Goal: Transaction & Acquisition: Purchase product/service

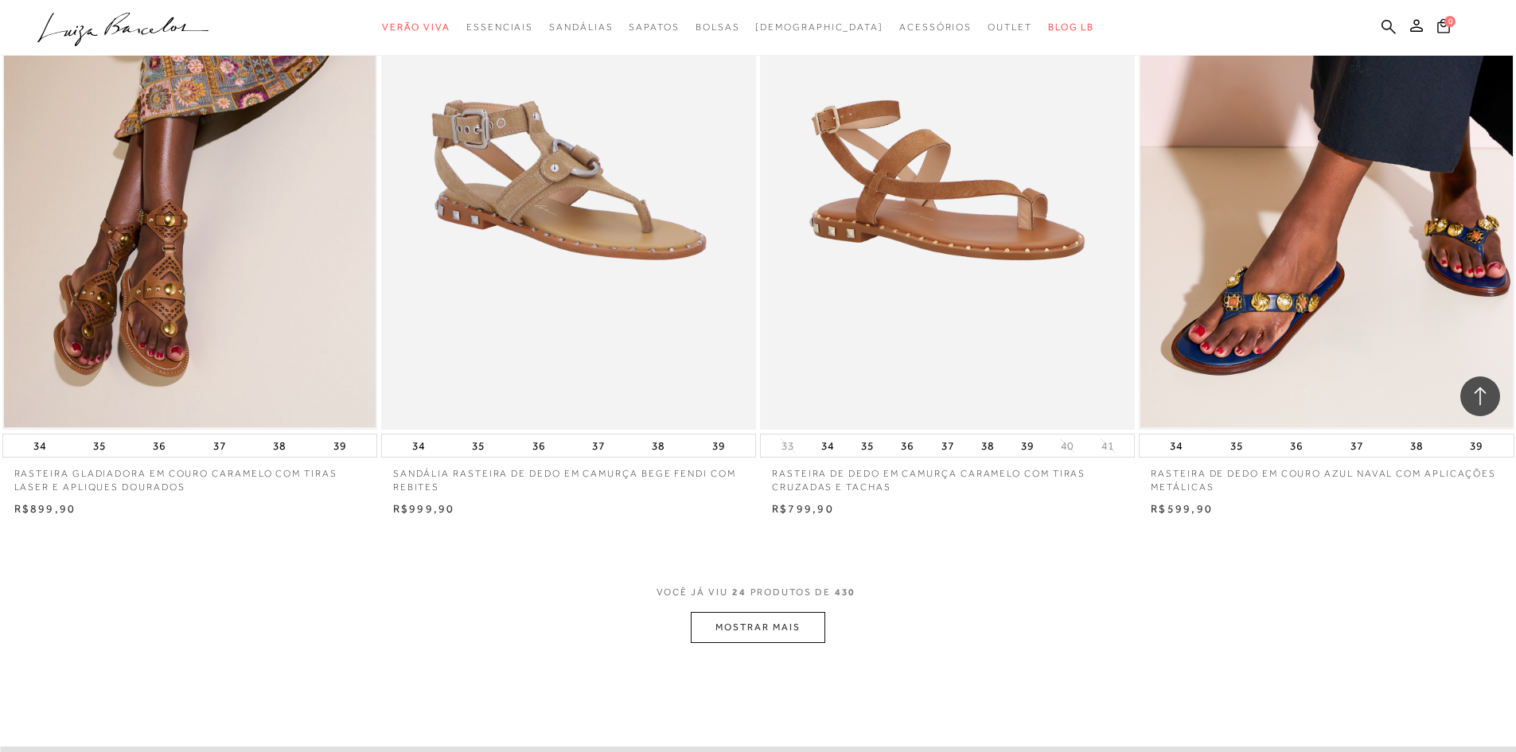
scroll to position [3739, 0]
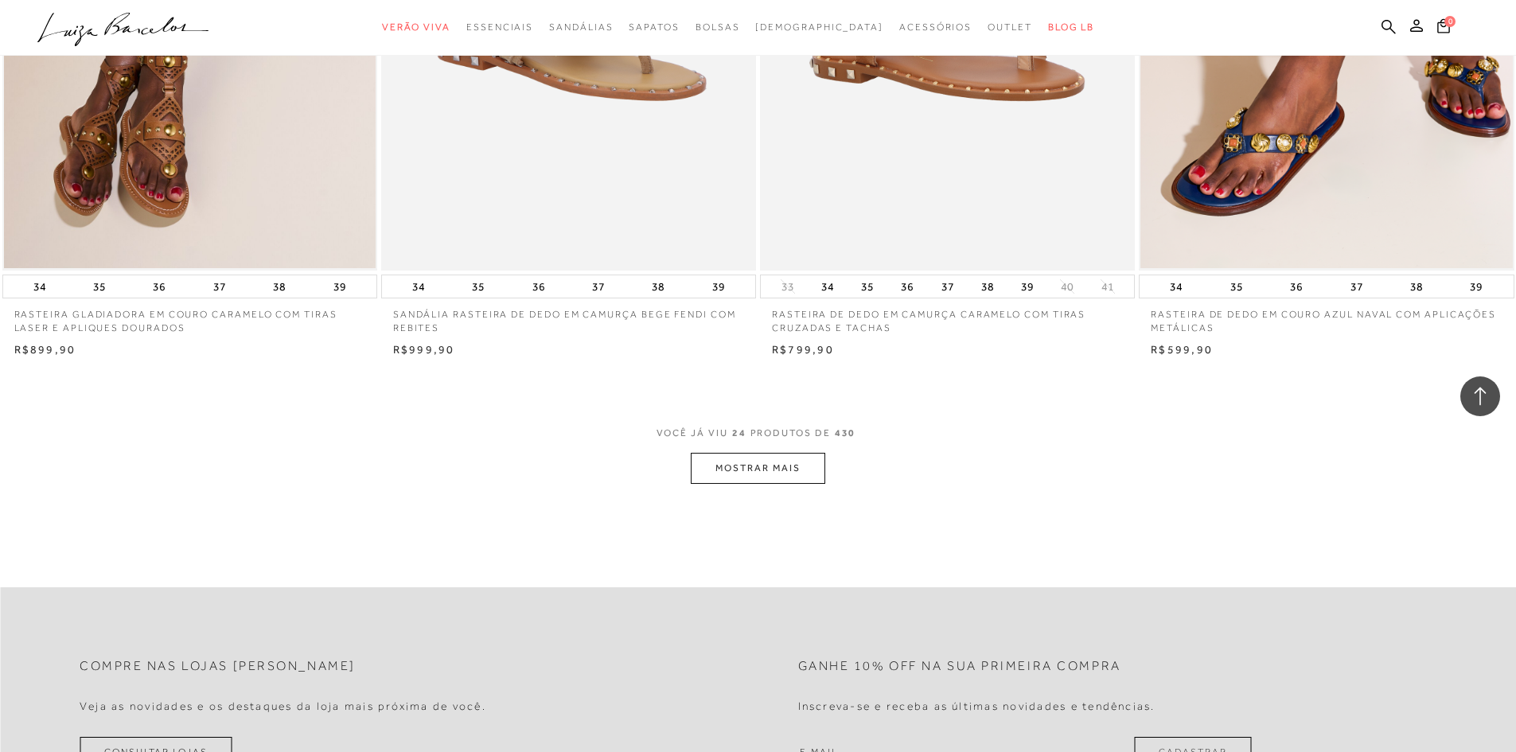
click at [775, 464] on button "MOSTRAR MAIS" at bounding box center [758, 468] width 134 height 31
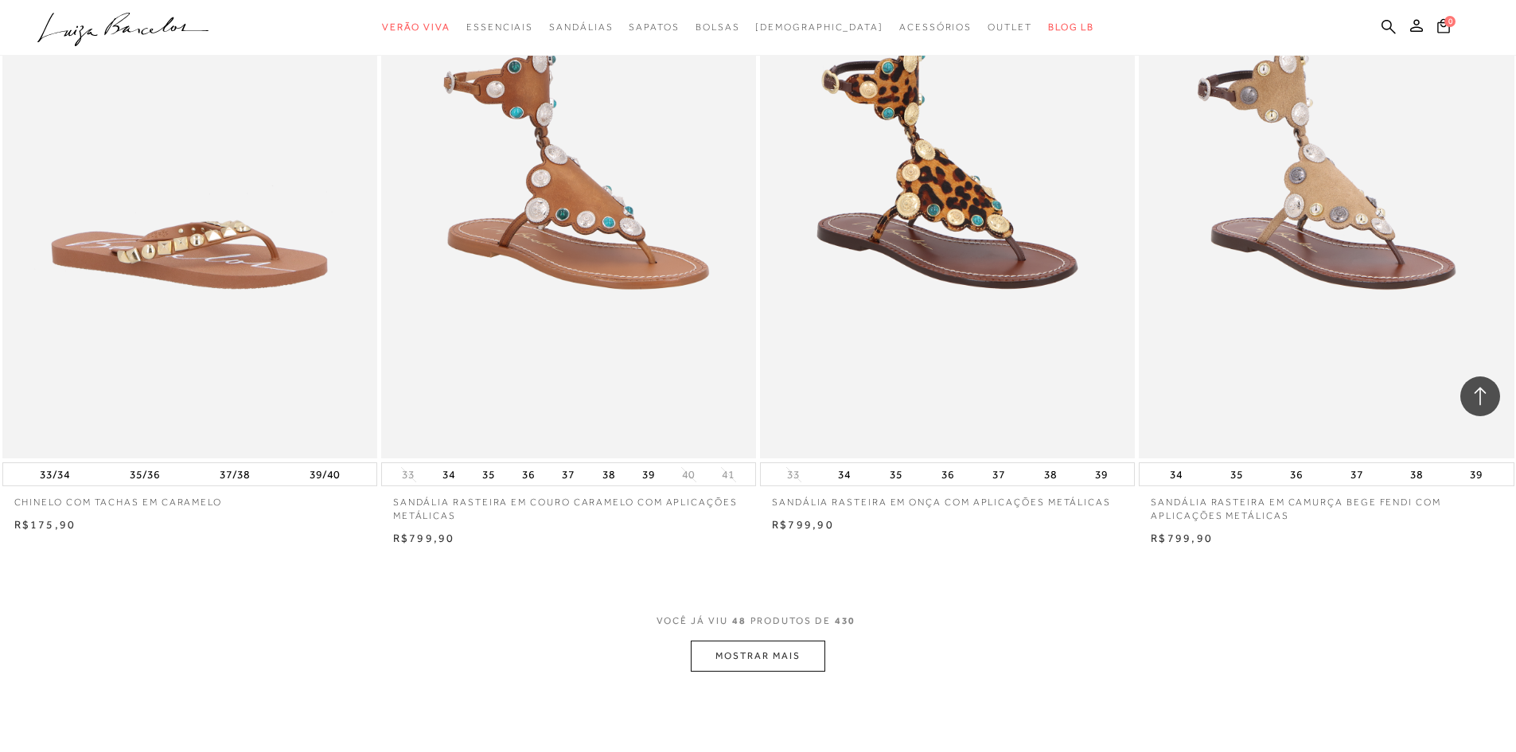
scroll to position [7717, 0]
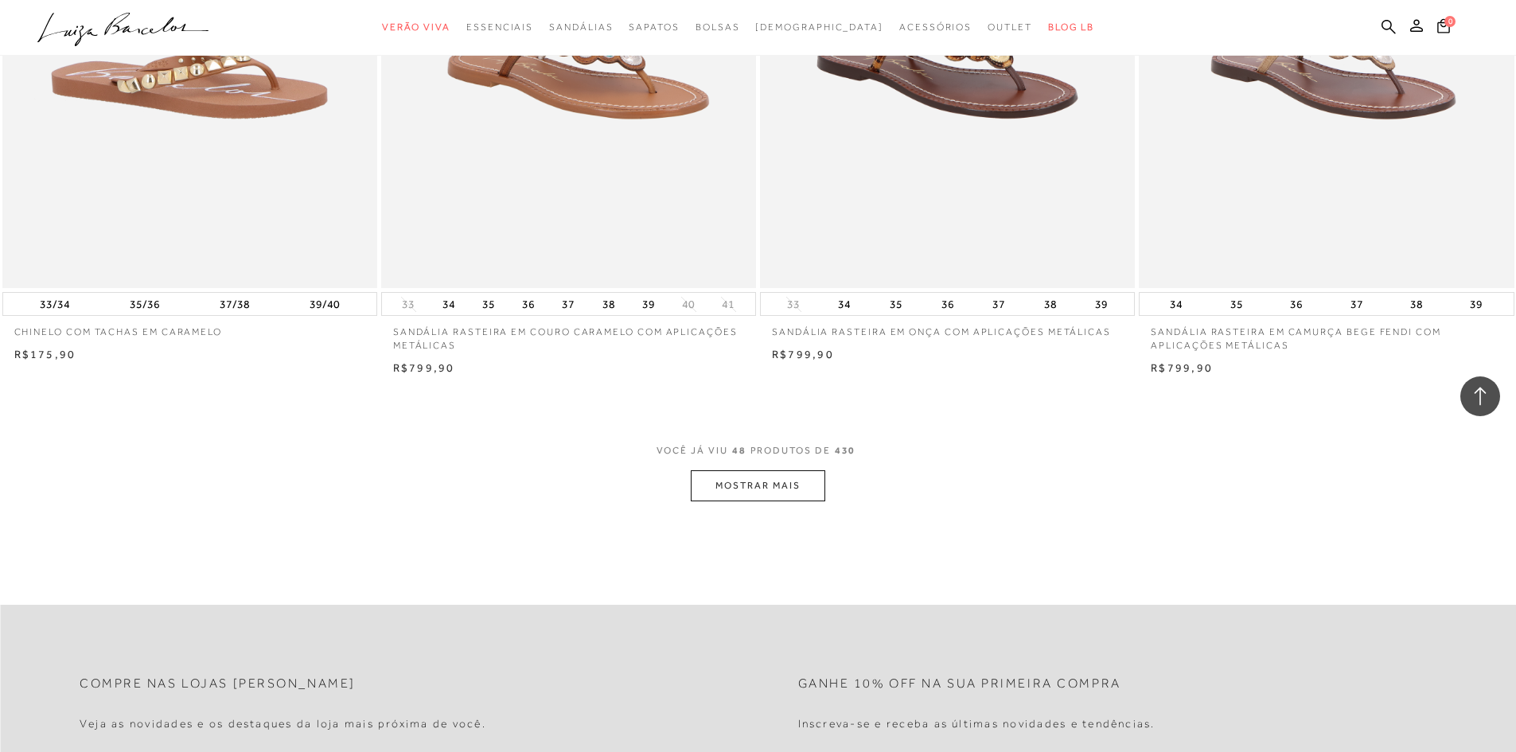
click at [780, 492] on button "MOSTRAR MAIS" at bounding box center [758, 485] width 134 height 31
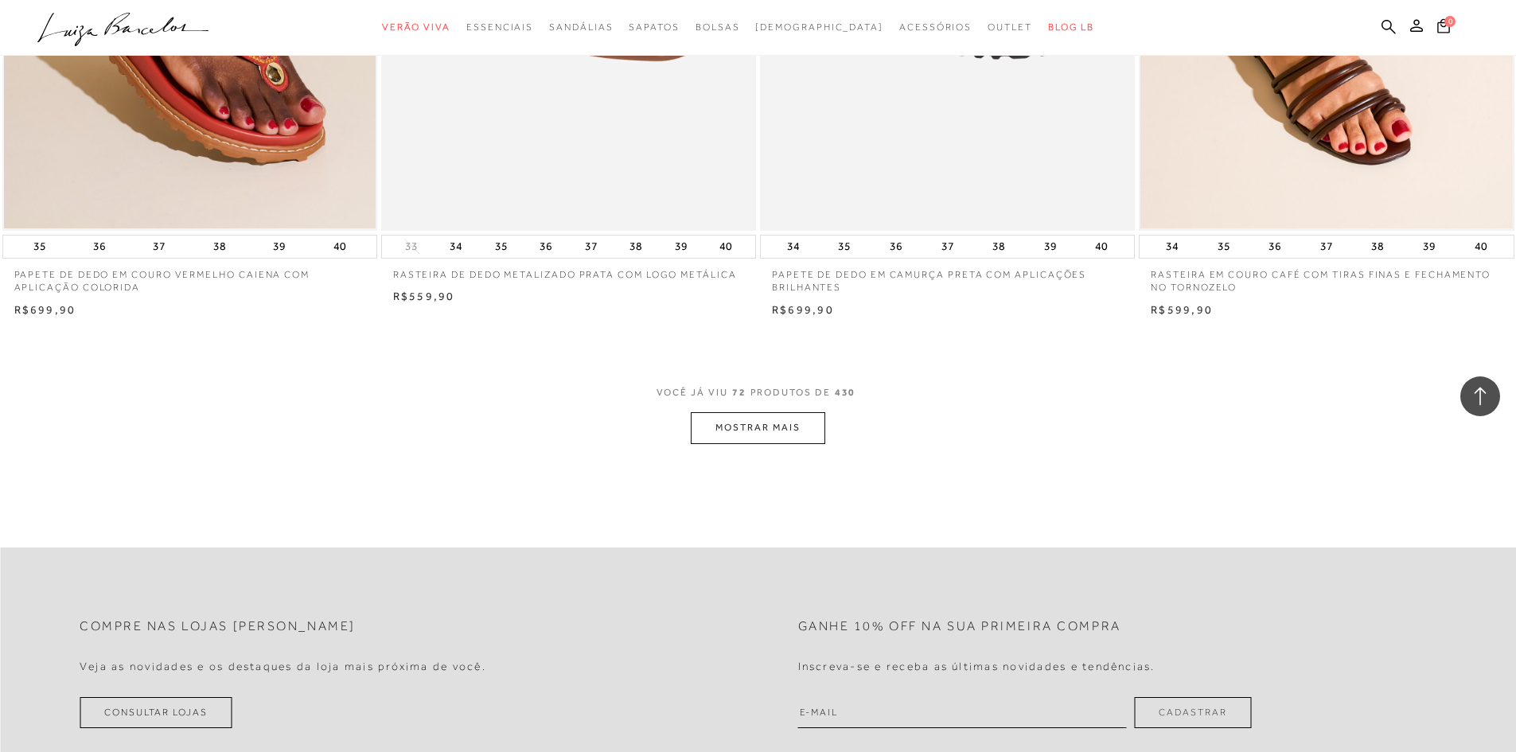
scroll to position [11774, 0]
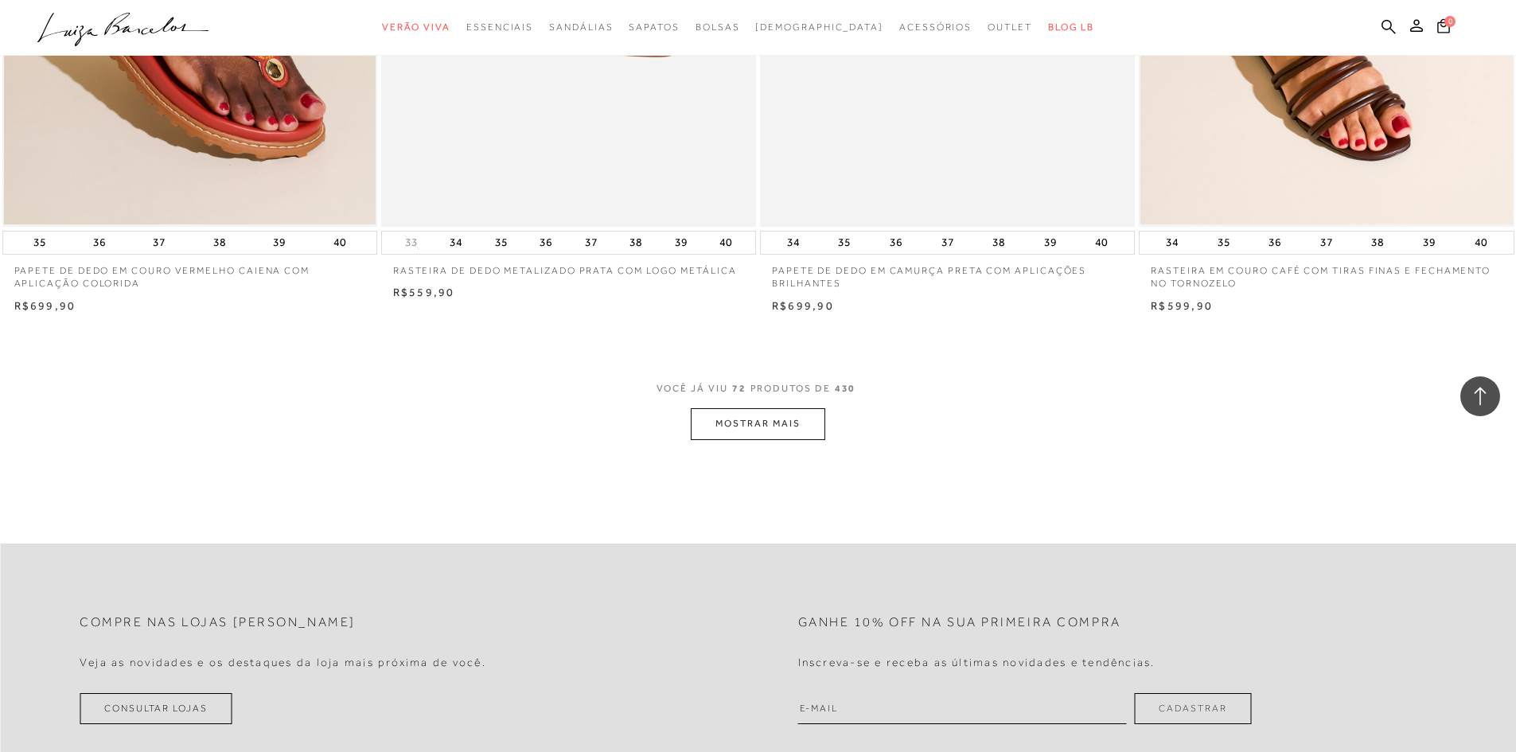
click at [766, 434] on button "MOSTRAR MAIS" at bounding box center [758, 423] width 134 height 31
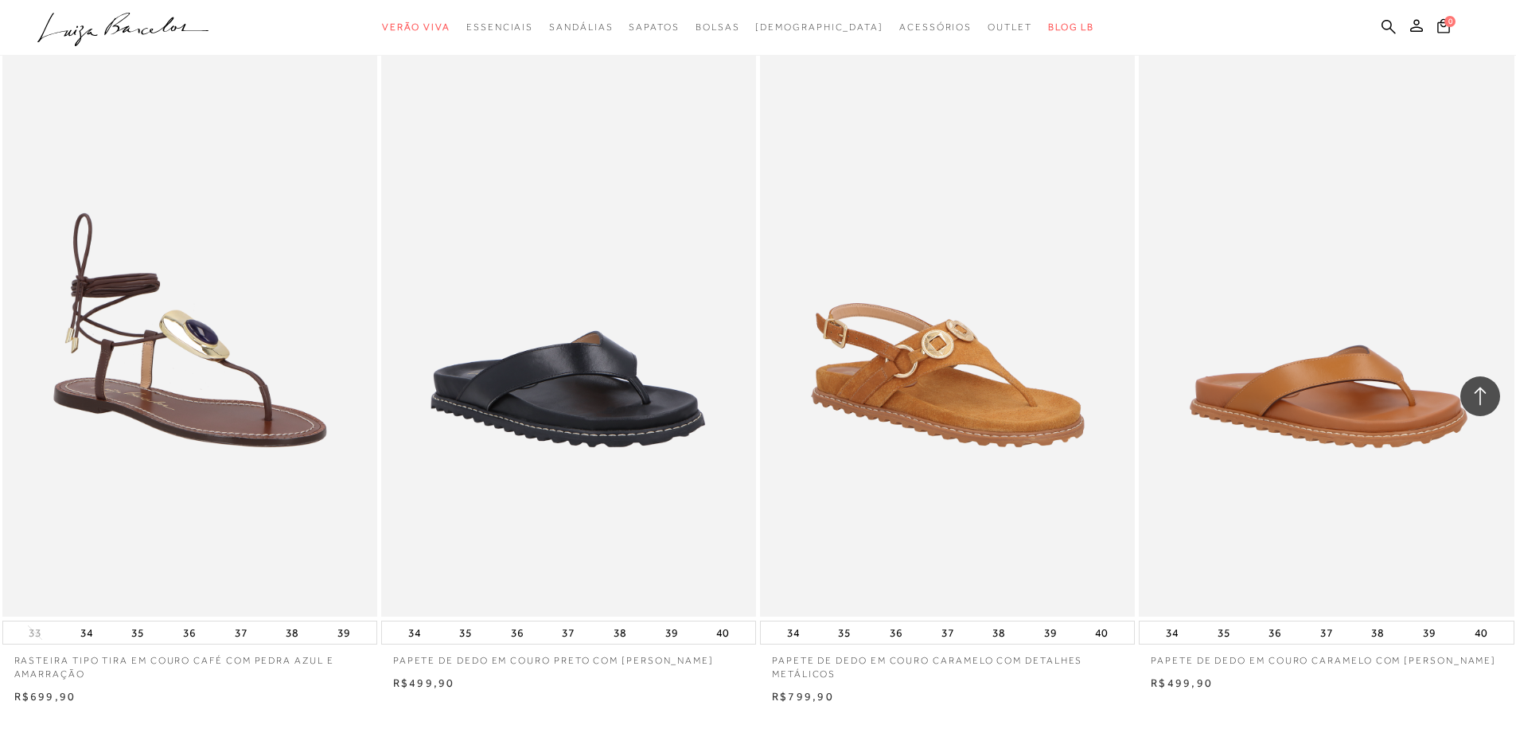
scroll to position [15593, 0]
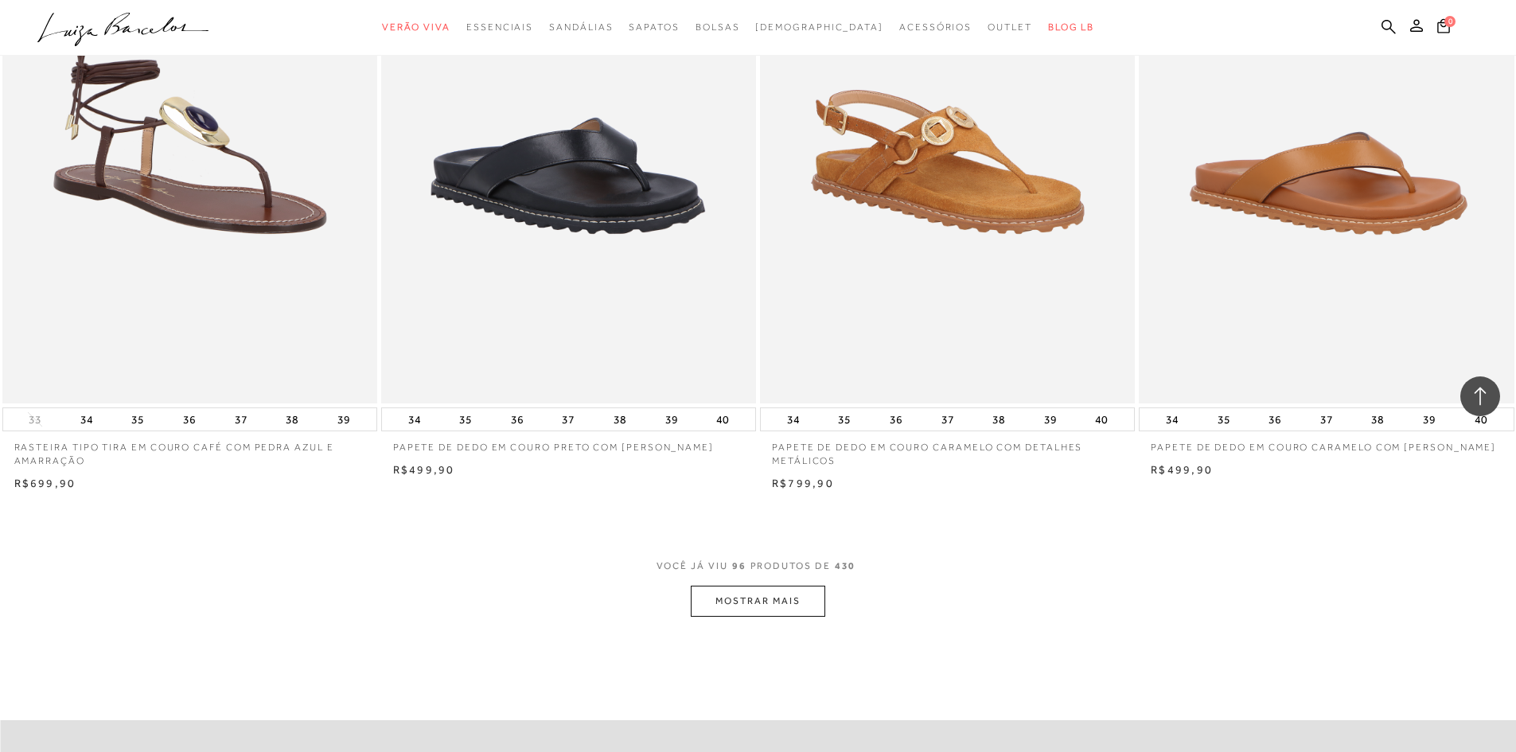
click at [741, 595] on button "MOSTRAR MAIS" at bounding box center [758, 601] width 134 height 31
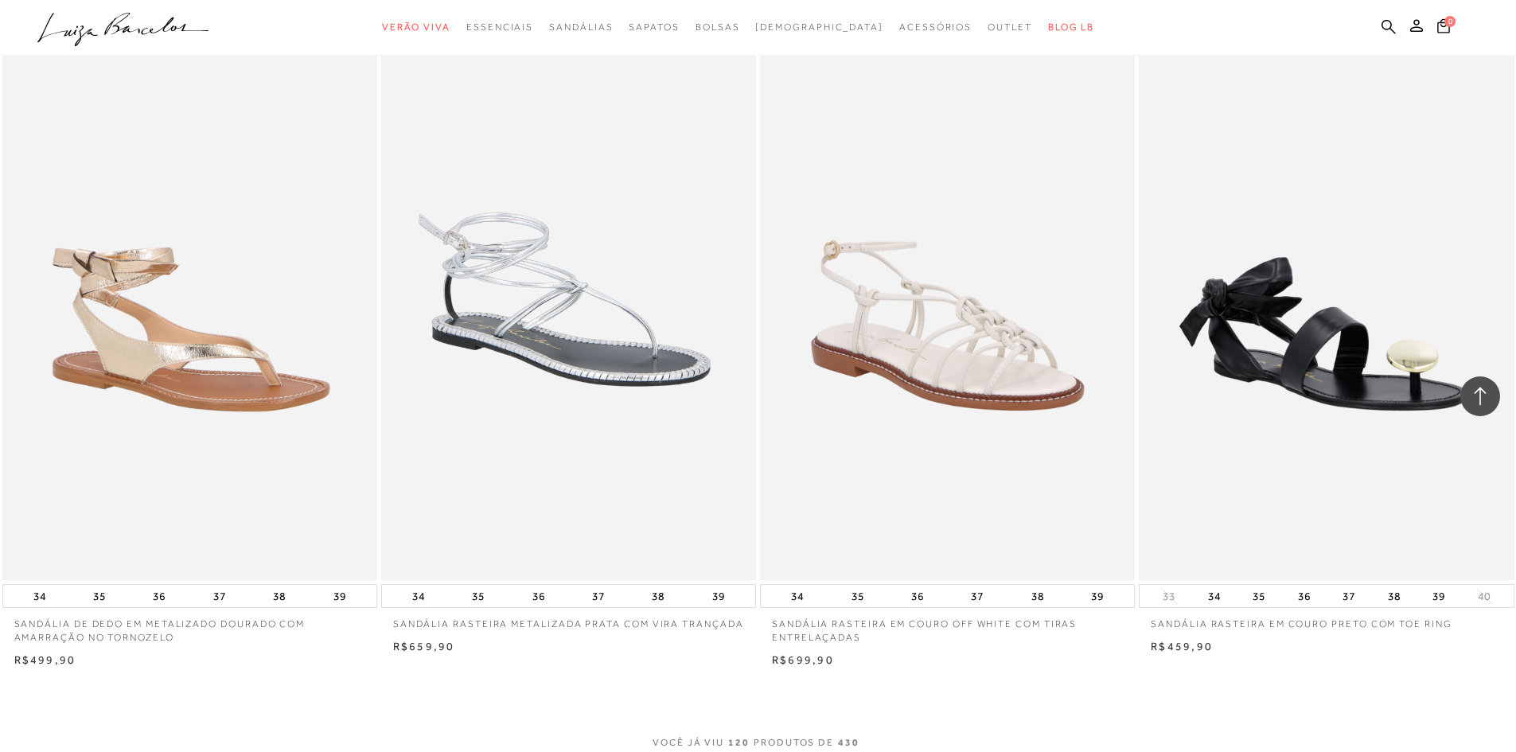
scroll to position [19650, 0]
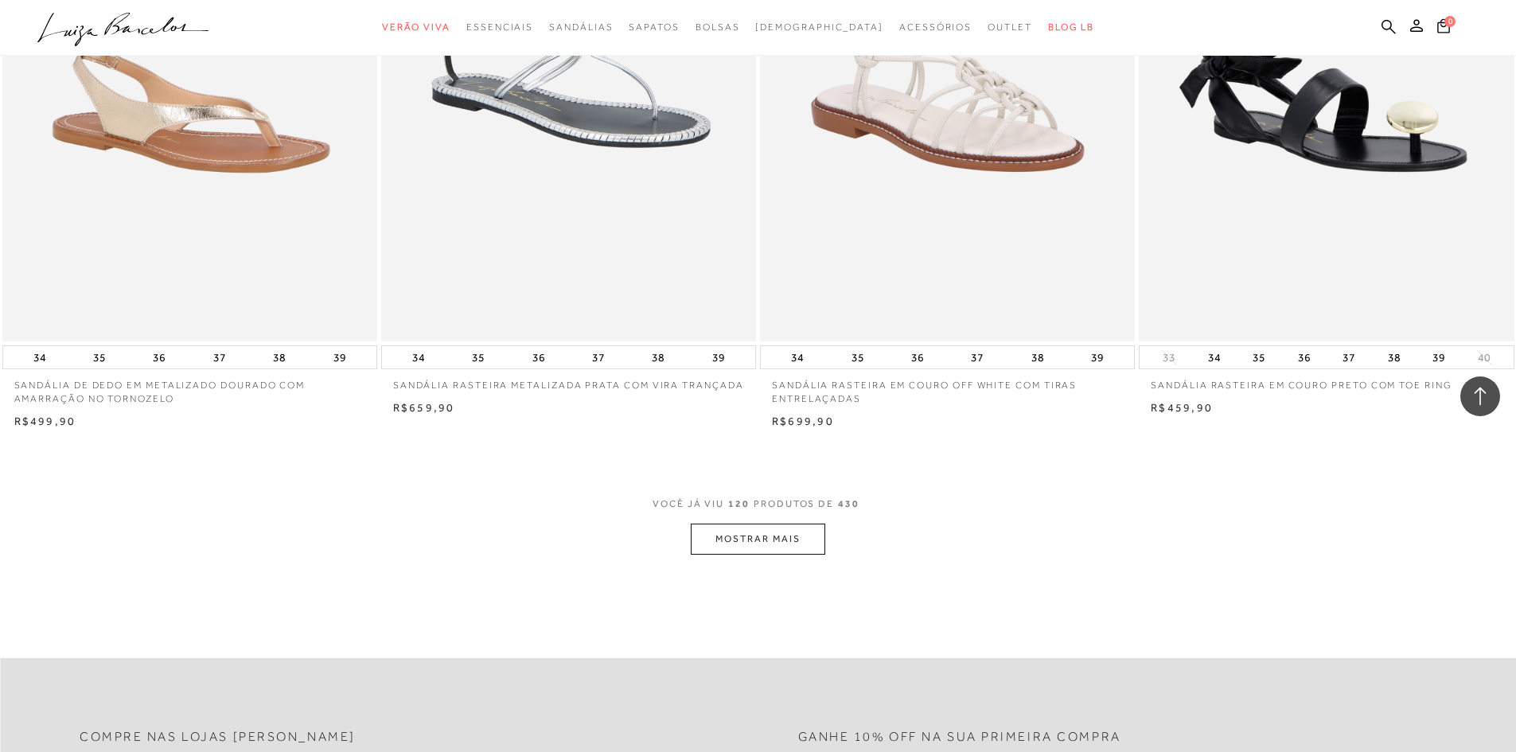
click at [770, 534] on button "MOSTRAR MAIS" at bounding box center [758, 538] width 134 height 31
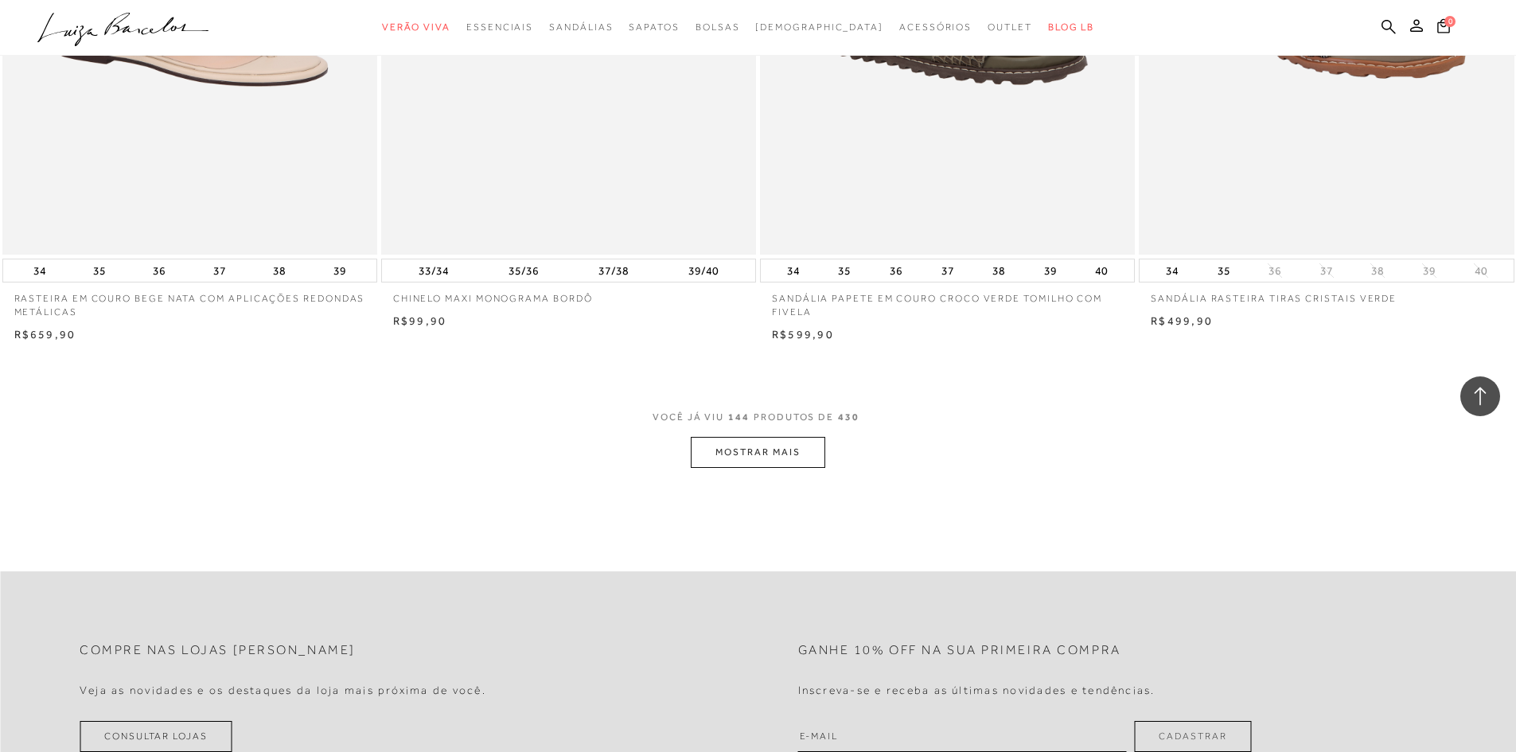
scroll to position [23867, 0]
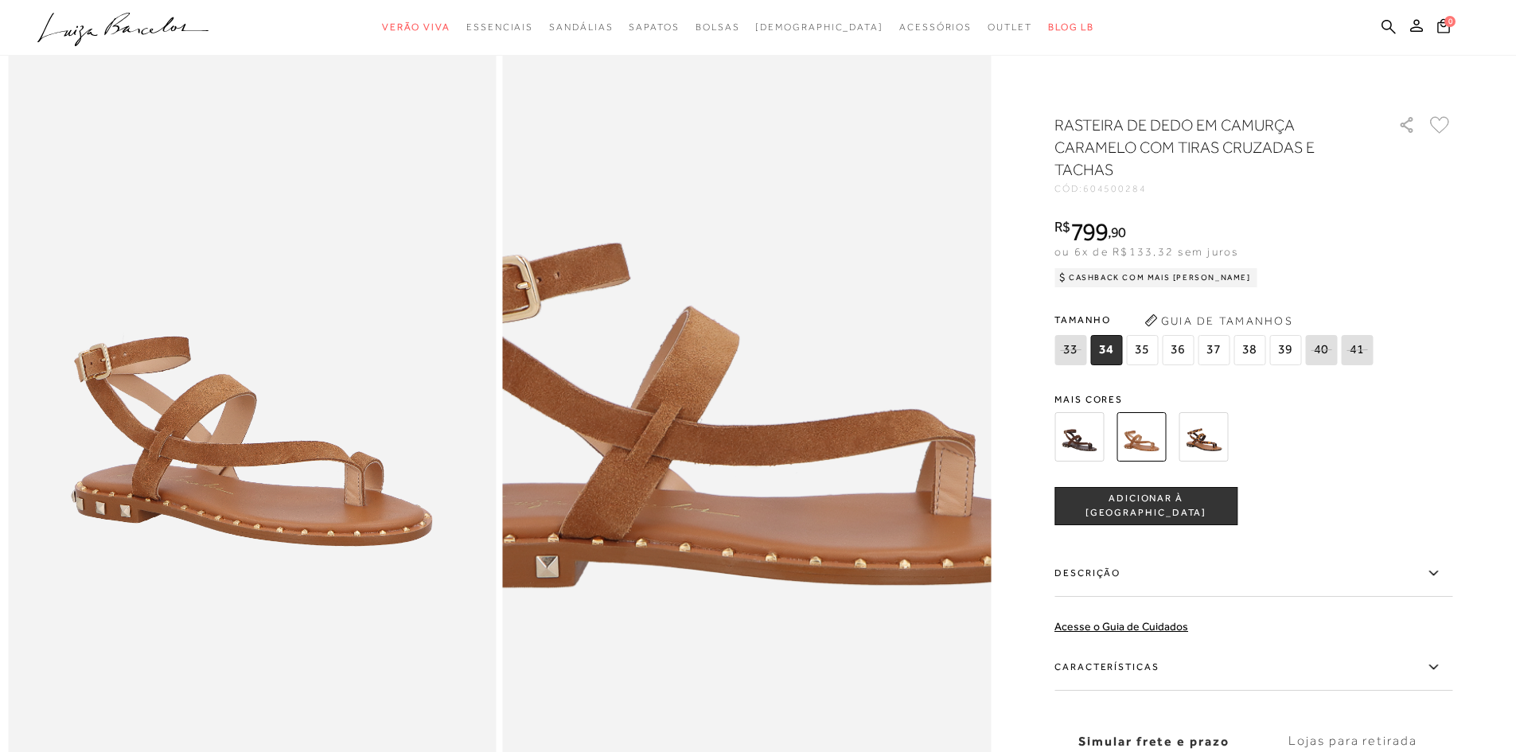
scroll to position [80, 0]
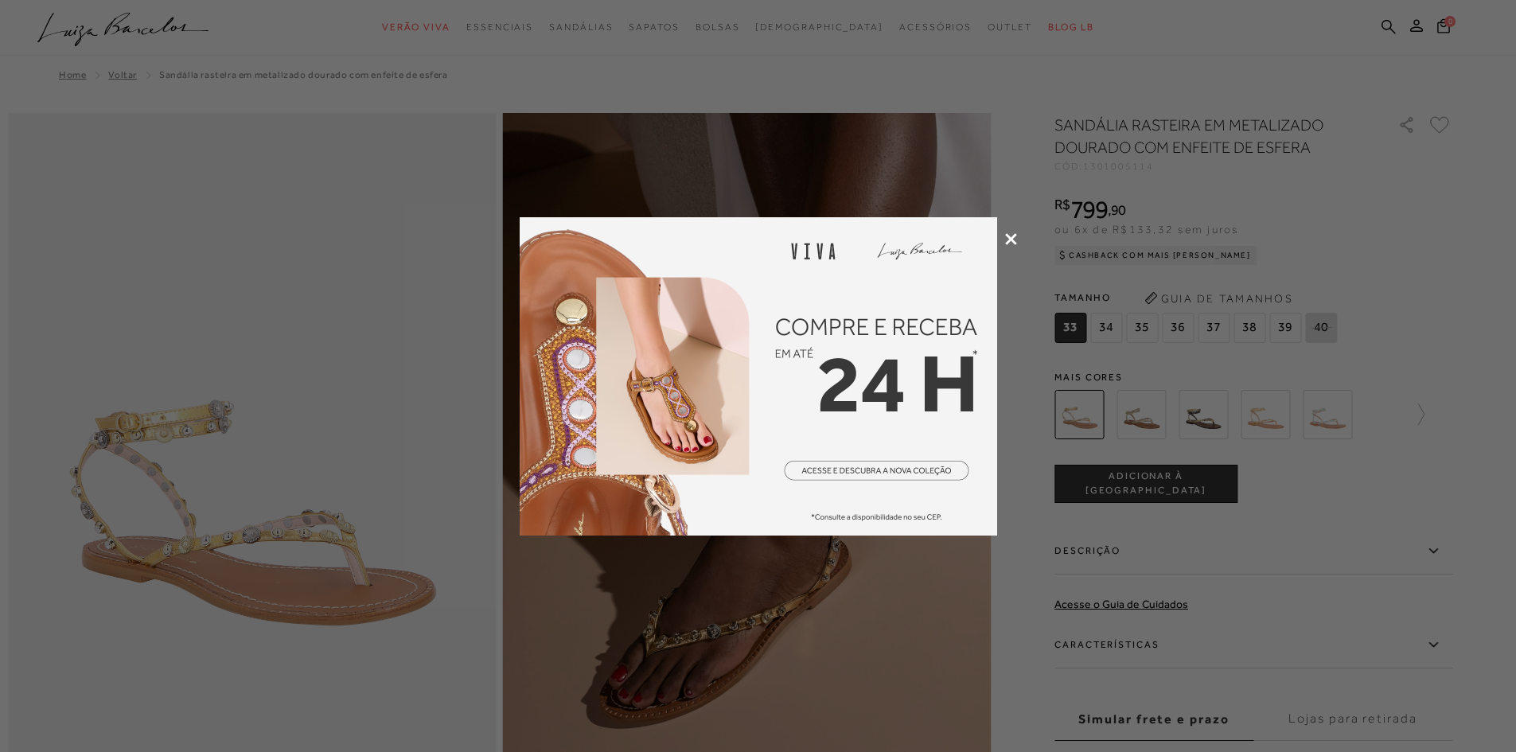
click at [1013, 241] on icon at bounding box center [1011, 239] width 12 height 12
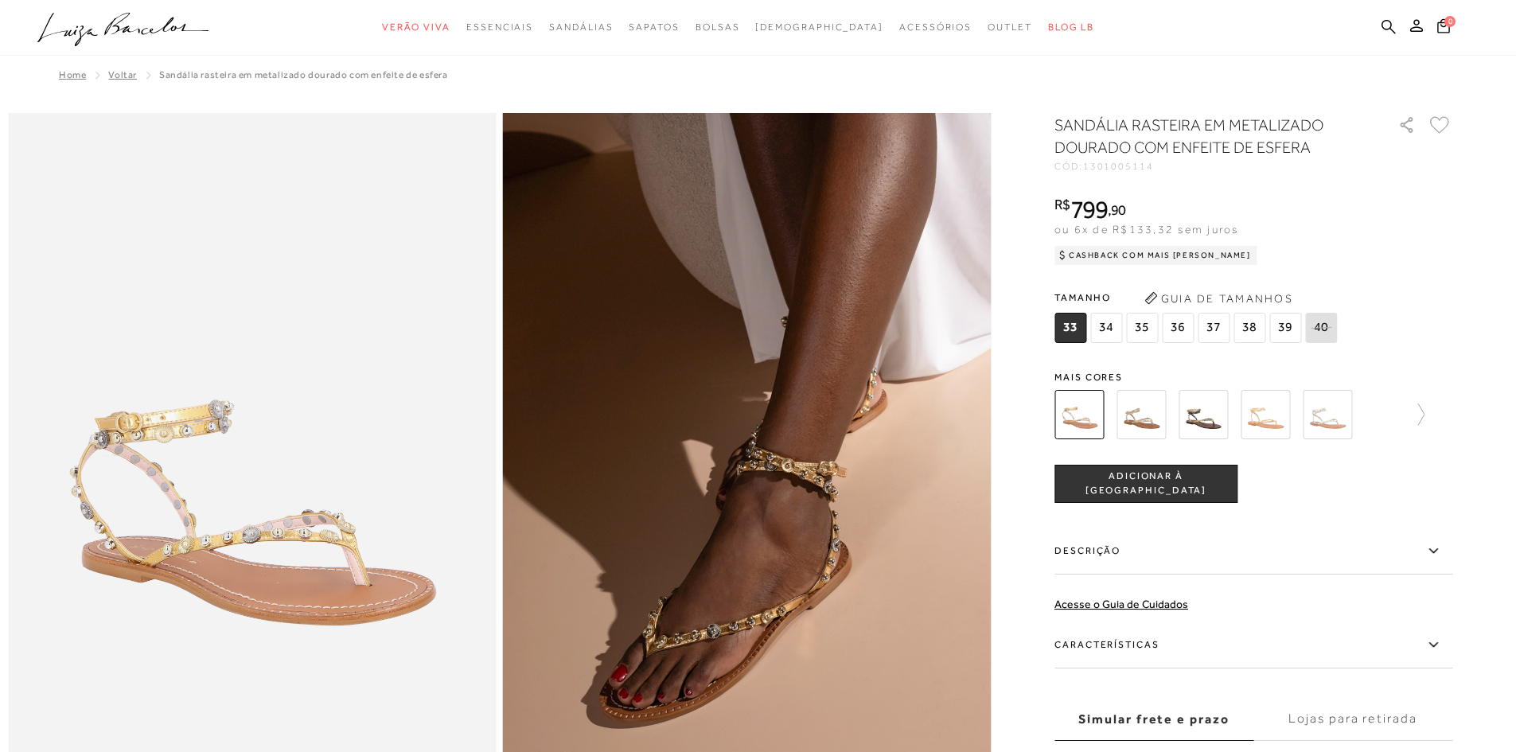
click at [1198, 422] on img at bounding box center [1202, 414] width 49 height 49
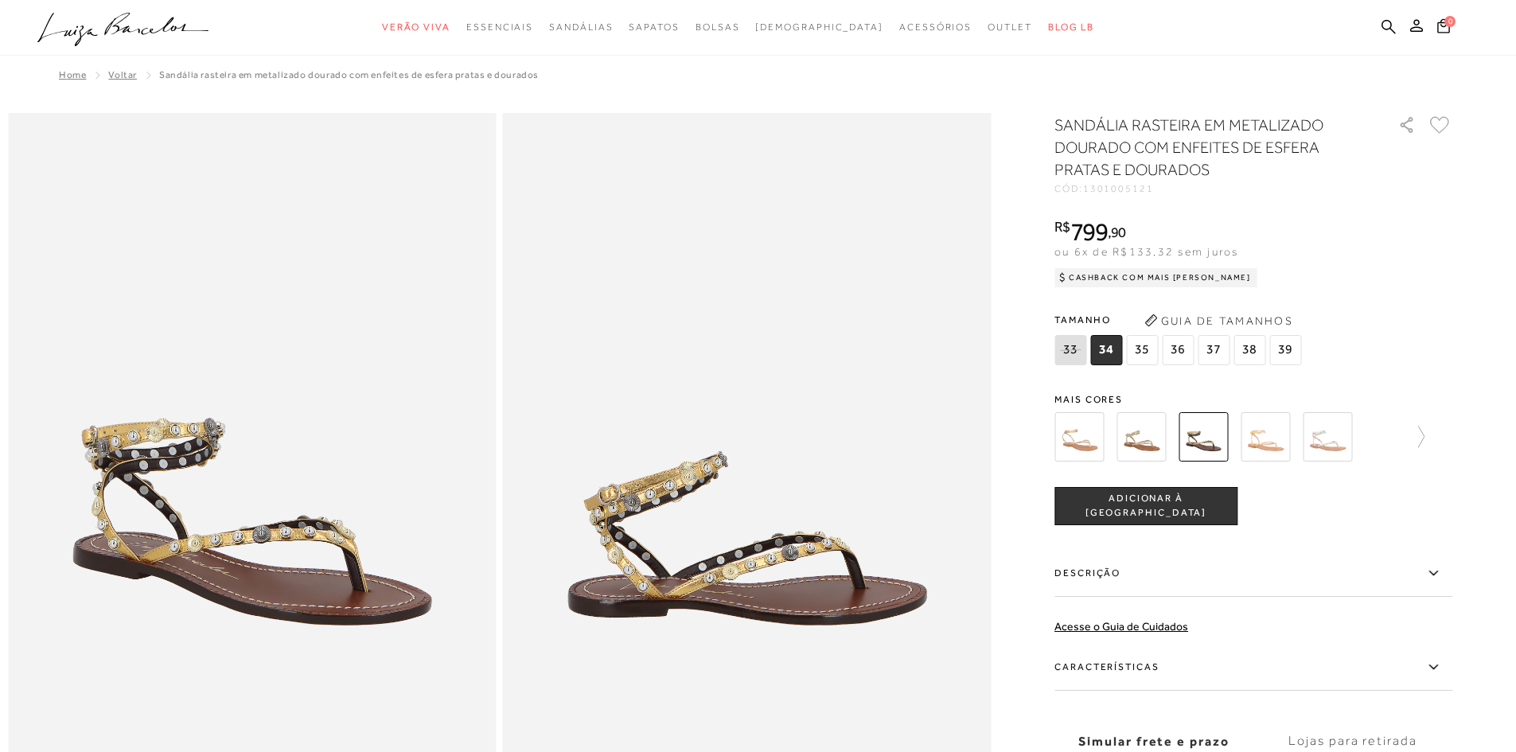
click at [1268, 445] on img at bounding box center [1264, 436] width 49 height 49
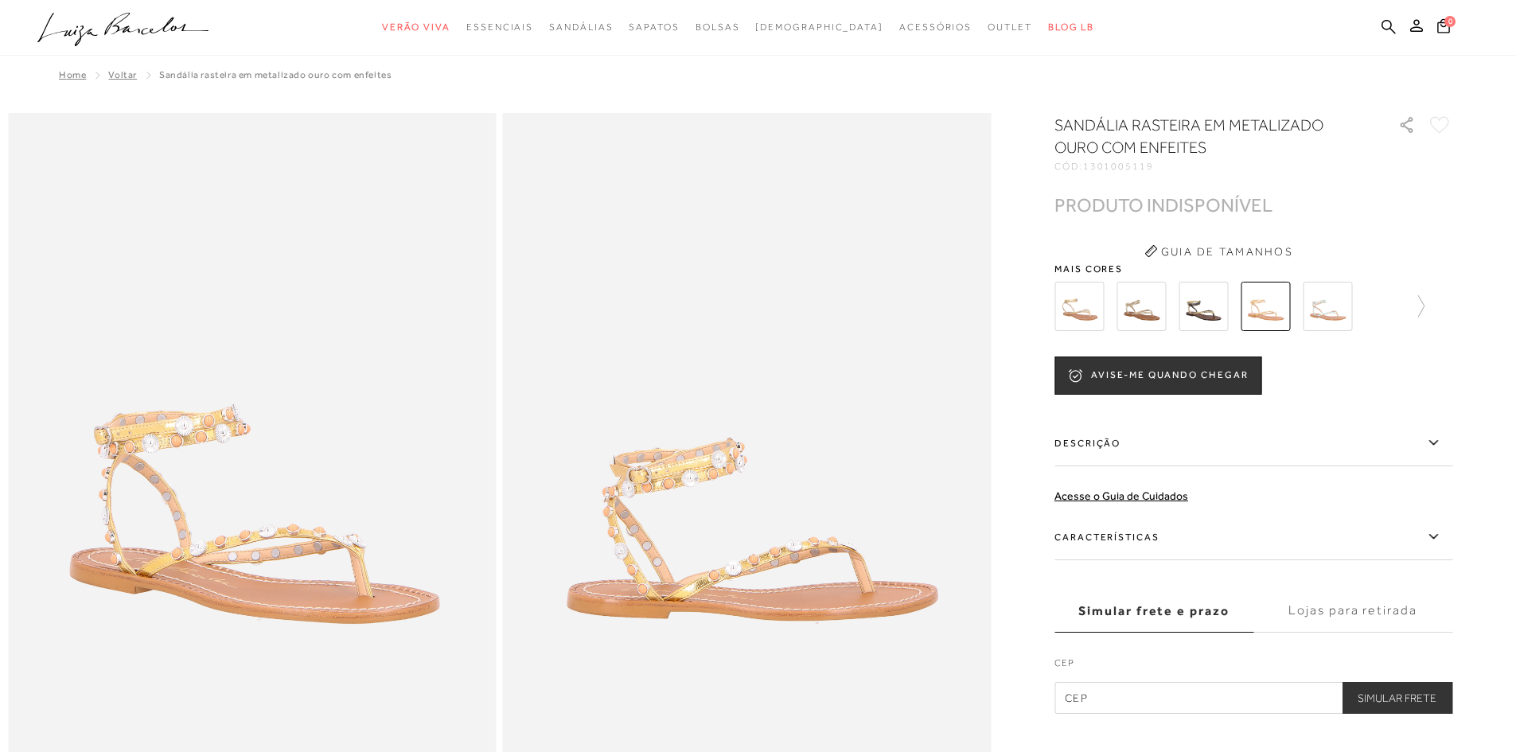
click at [1145, 309] on img at bounding box center [1140, 306] width 49 height 49
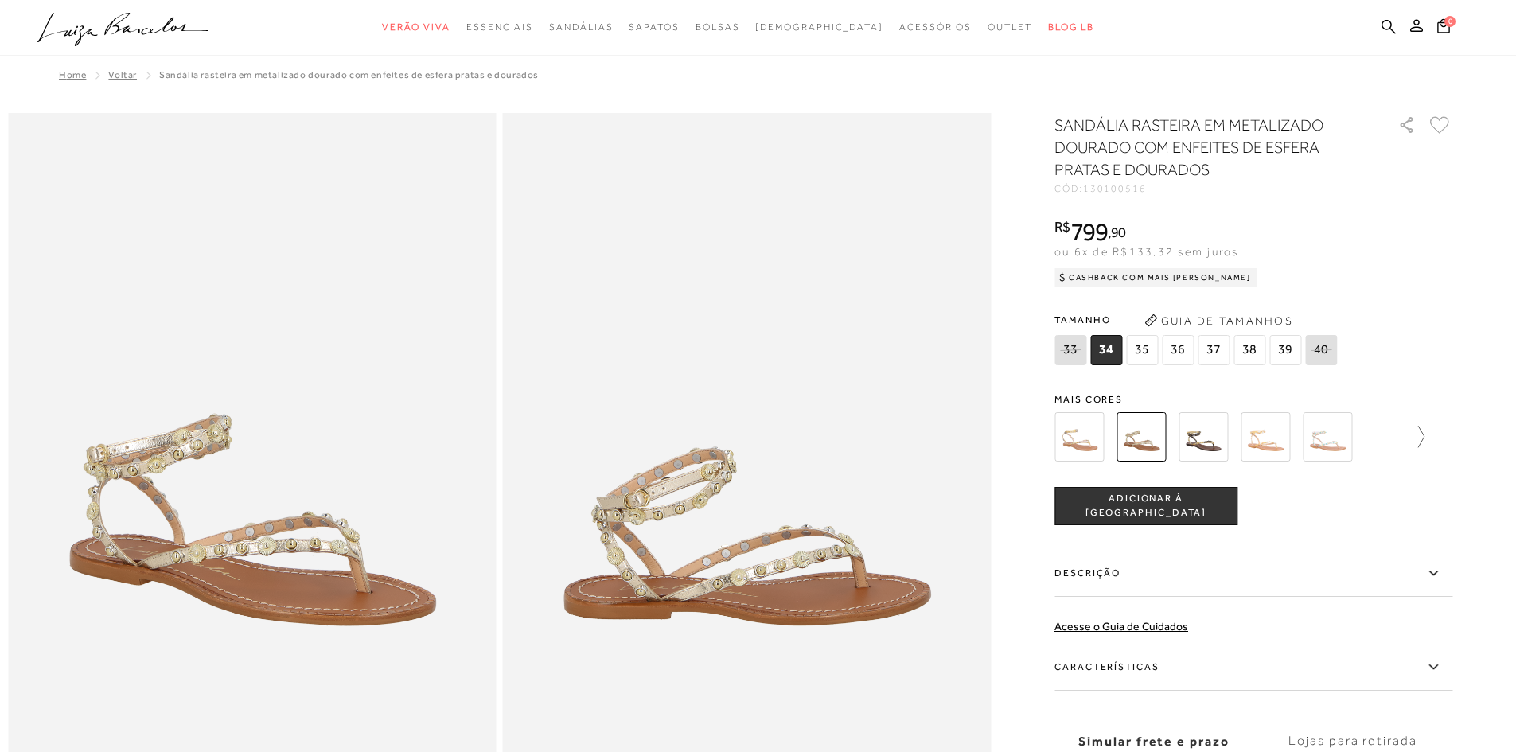
click at [1424, 442] on icon at bounding box center [1413, 437] width 22 height 22
click at [1237, 442] on img at bounding box center [1230, 436] width 49 height 49
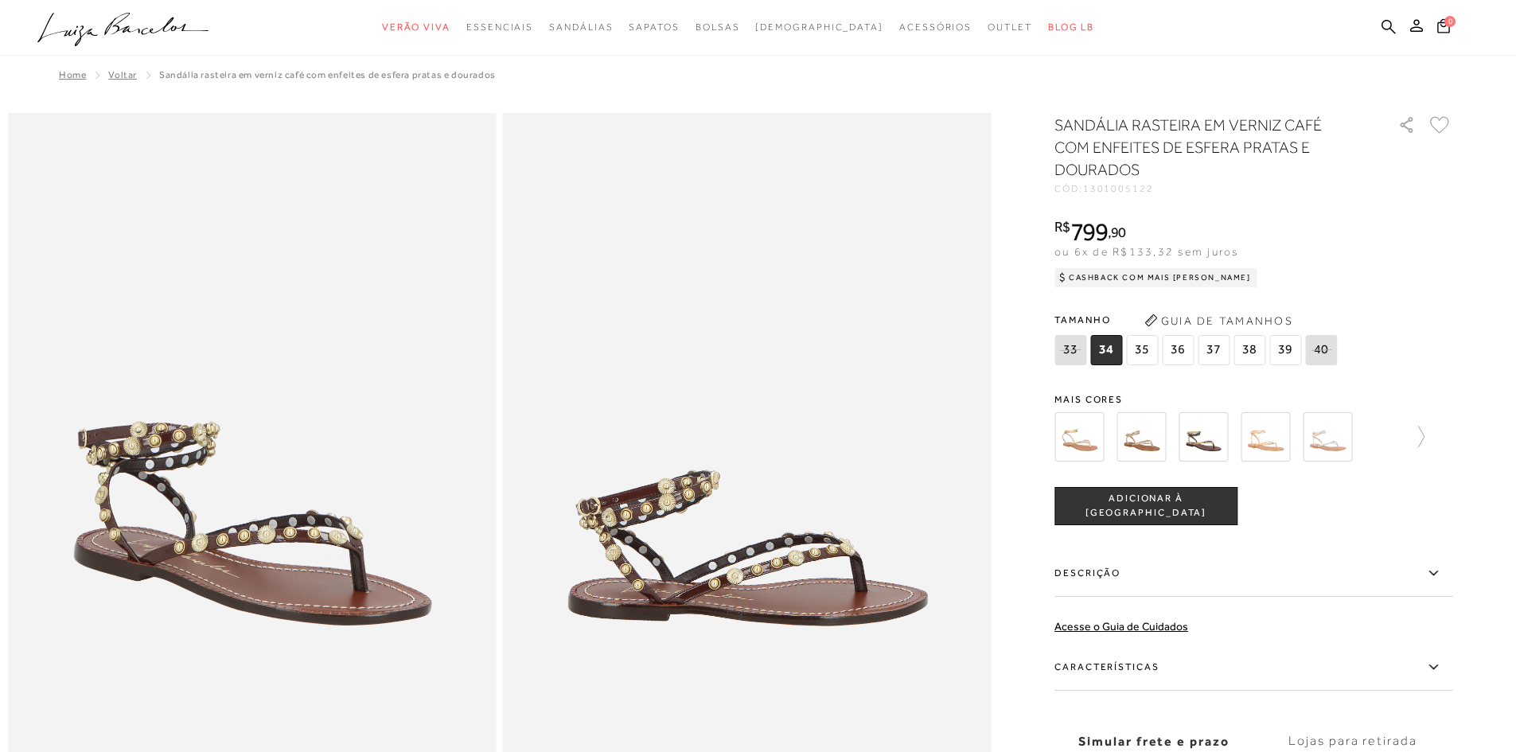
click at [1148, 440] on img at bounding box center [1140, 436] width 49 height 49
